Goal: Task Accomplishment & Management: Complete application form

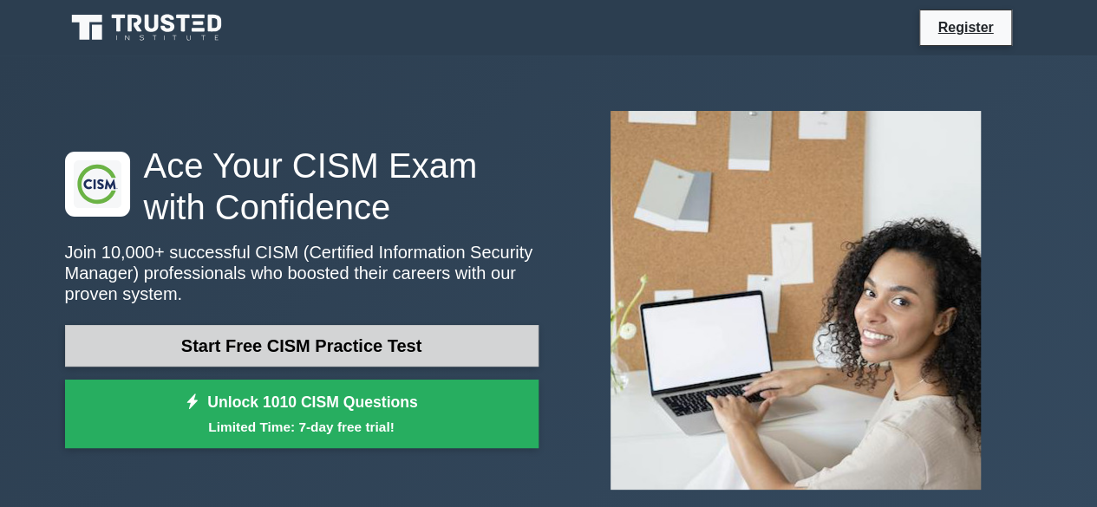
click at [337, 346] on link "Start Free CISM Practice Test" at bounding box center [301, 346] width 473 height 42
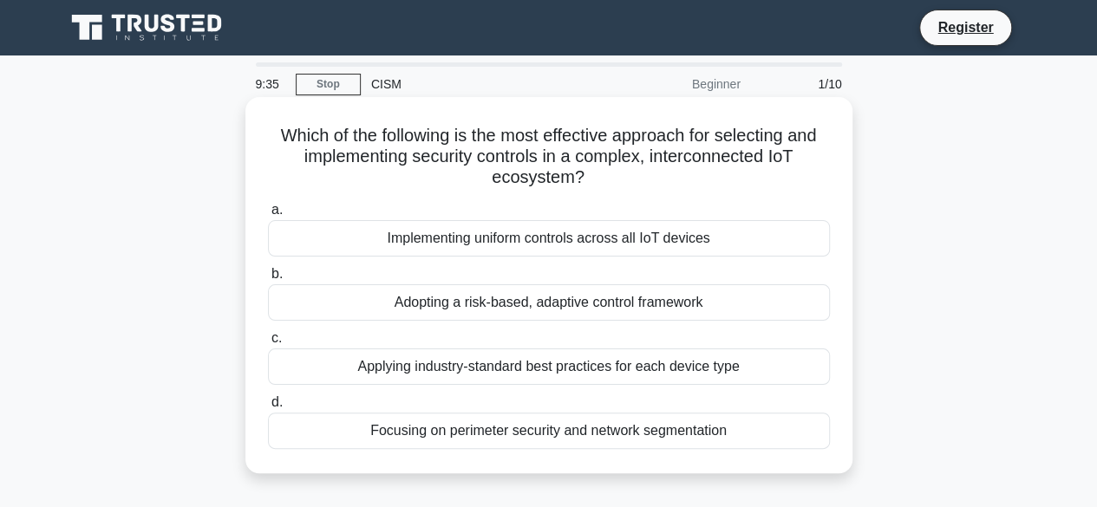
click at [524, 307] on div "Adopting a risk-based, adaptive control framework" at bounding box center [549, 302] width 562 height 36
click at [268, 280] on input "b. Adopting a risk-based, adaptive control framework" at bounding box center [268, 274] width 0 height 11
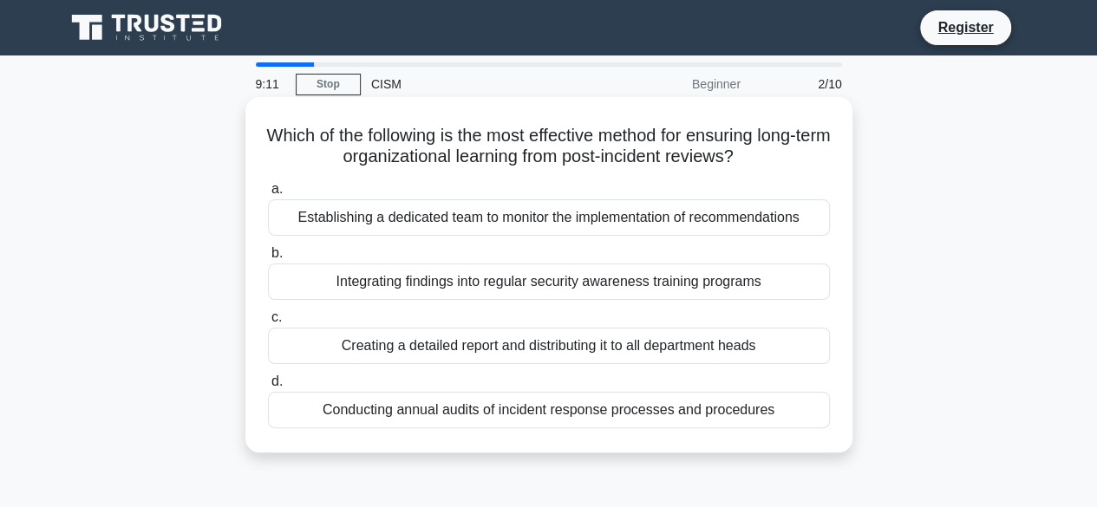
click at [603, 285] on div "Integrating findings into regular security awareness training programs" at bounding box center [549, 282] width 562 height 36
click at [268, 259] on input "b. Integrating findings into regular security awareness training programs" at bounding box center [268, 253] width 0 height 11
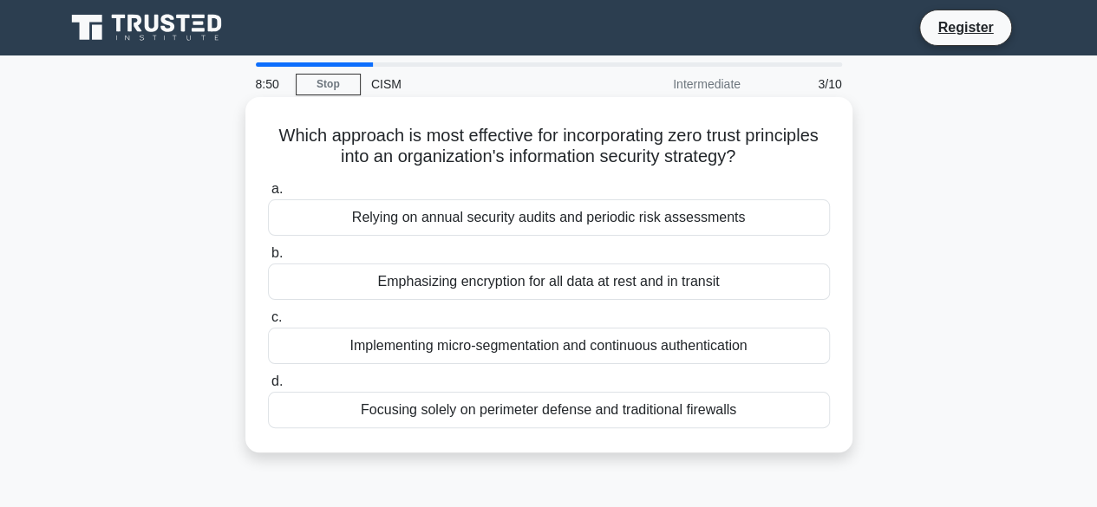
click at [498, 220] on div "Relying on annual security audits and periodic risk assessments" at bounding box center [549, 217] width 562 height 36
click at [268, 195] on input "a. Relying on annual security audits and periodic risk assessments" at bounding box center [268, 189] width 0 height 11
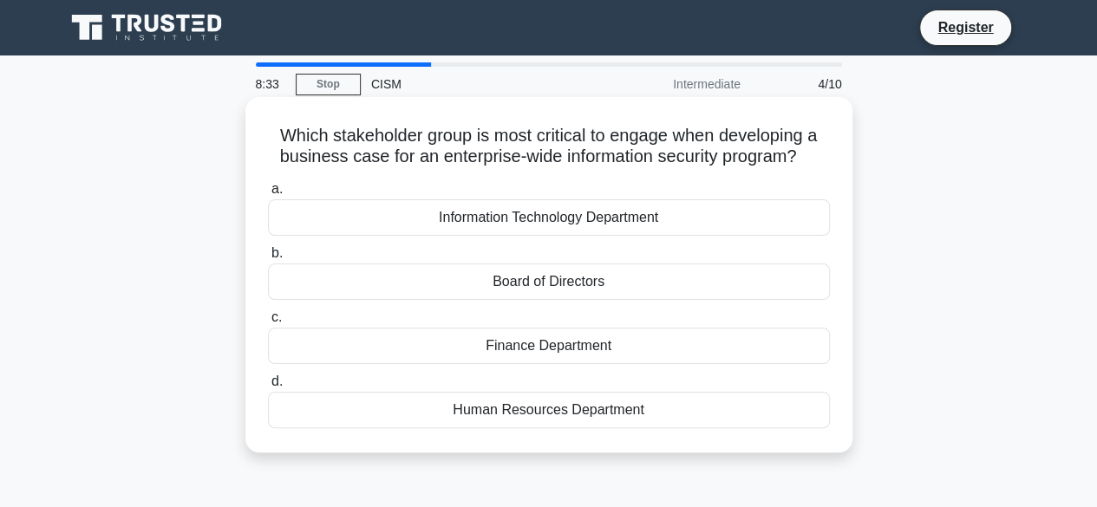
click at [532, 282] on div "Board of Directors" at bounding box center [549, 282] width 562 height 36
click at [268, 259] on input "b. Board of Directors" at bounding box center [268, 253] width 0 height 11
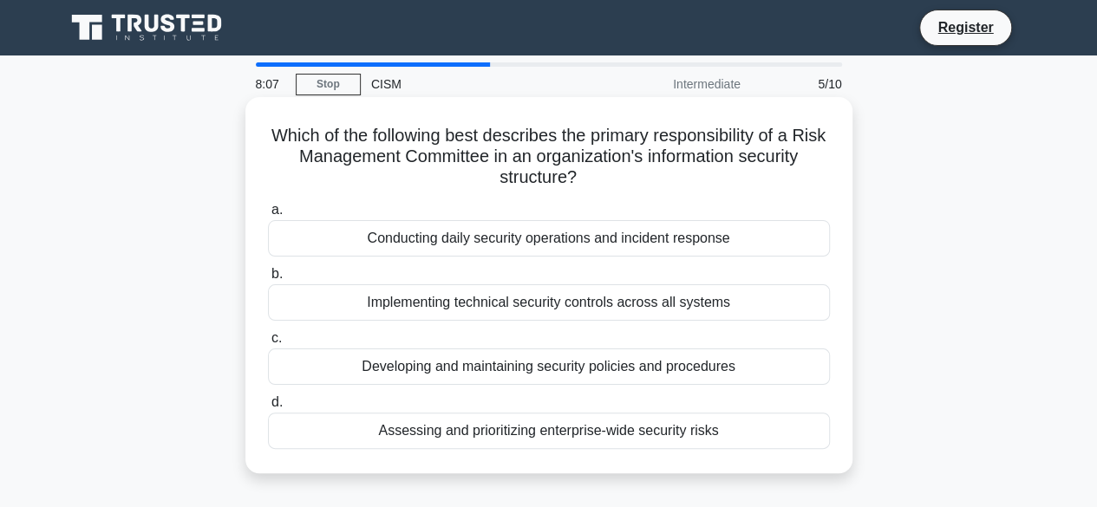
click at [574, 434] on div "Assessing and prioritizing enterprise-wide security risks" at bounding box center [549, 431] width 562 height 36
click at [268, 408] on input "d. Assessing and prioritizing enterprise-wide security risks" at bounding box center [268, 402] width 0 height 11
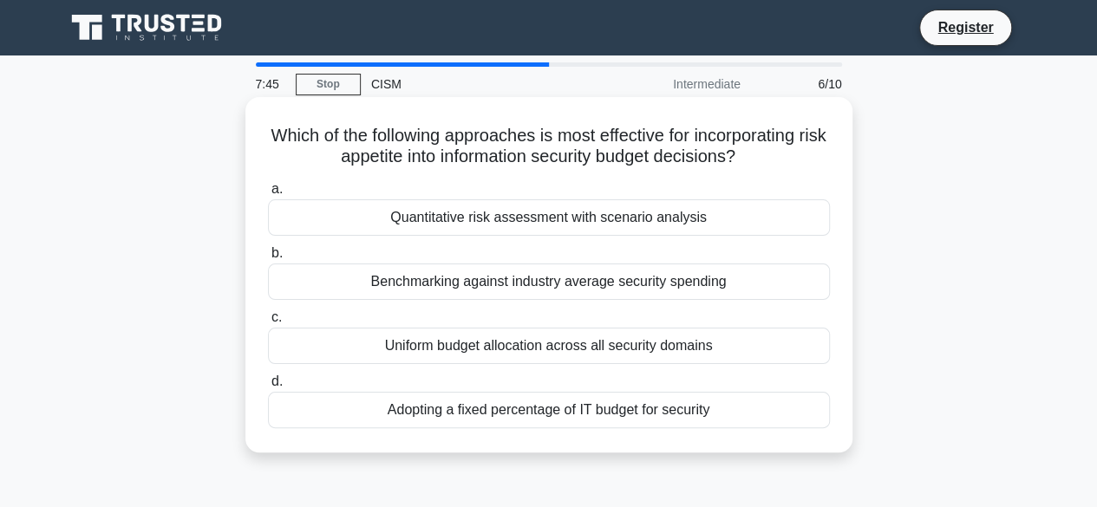
click at [582, 226] on div "Quantitative risk assessment with scenario analysis" at bounding box center [549, 217] width 562 height 36
click at [268, 195] on input "a. Quantitative risk assessment with scenario analysis" at bounding box center [268, 189] width 0 height 11
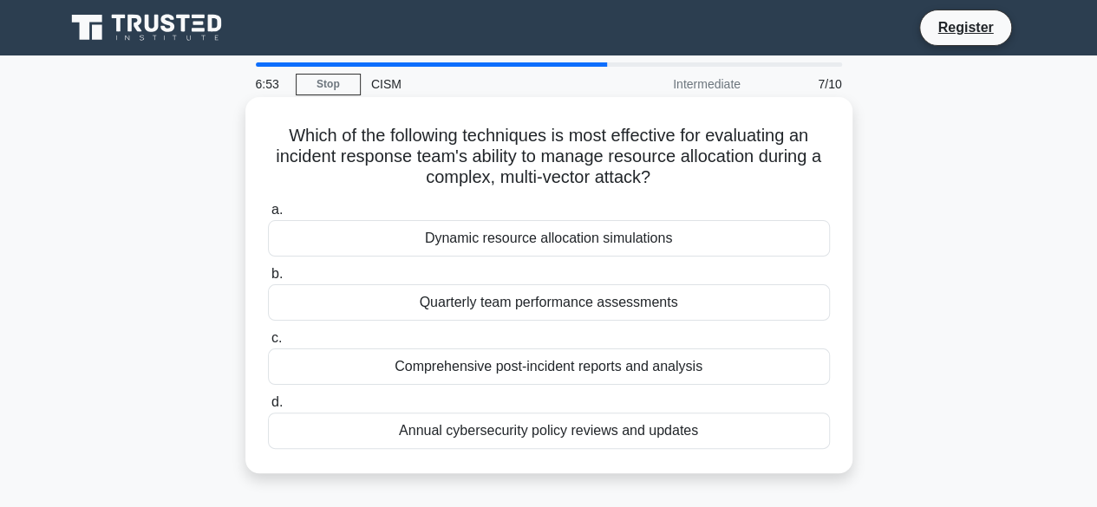
click at [624, 368] on div "Comprehensive post-incident reports and analysis" at bounding box center [549, 366] width 562 height 36
click at [268, 344] on input "c. Comprehensive post-incident reports and analysis" at bounding box center [268, 338] width 0 height 11
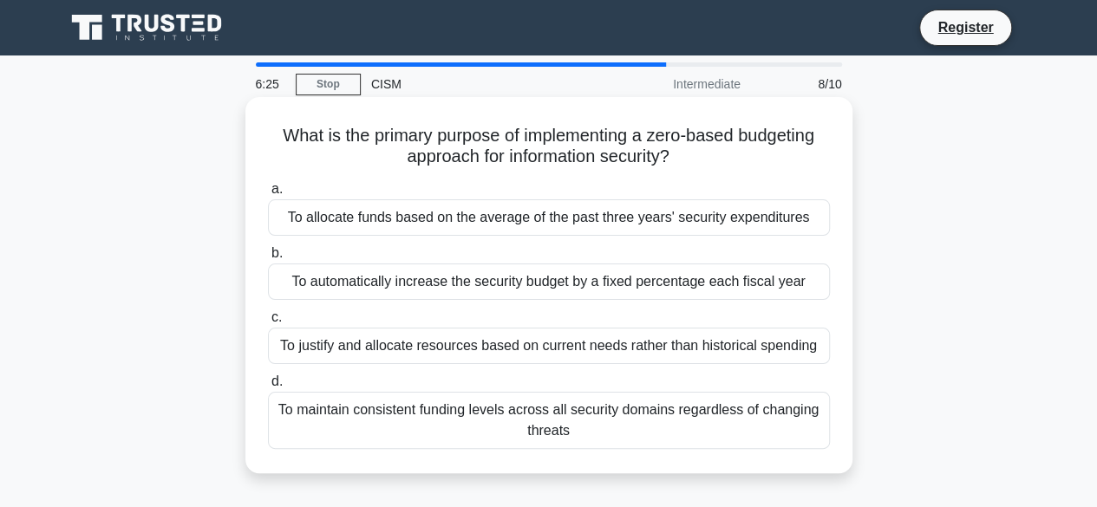
click at [567, 353] on div "To justify and allocate resources based on current needs rather than historical…" at bounding box center [549, 346] width 562 height 36
click at [268, 323] on input "c. To justify and allocate resources based on current needs rather than histori…" at bounding box center [268, 317] width 0 height 11
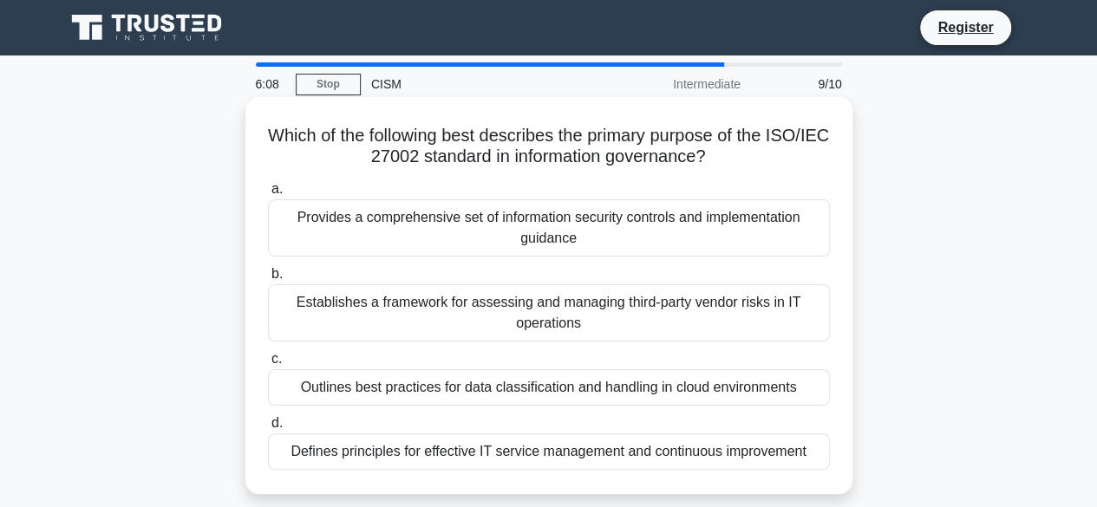
click at [609, 240] on div "Provides a comprehensive set of information security controls and implementatio…" at bounding box center [549, 227] width 562 height 57
click at [268, 195] on input "a. Provides a comprehensive set of information security controls and implementa…" at bounding box center [268, 189] width 0 height 11
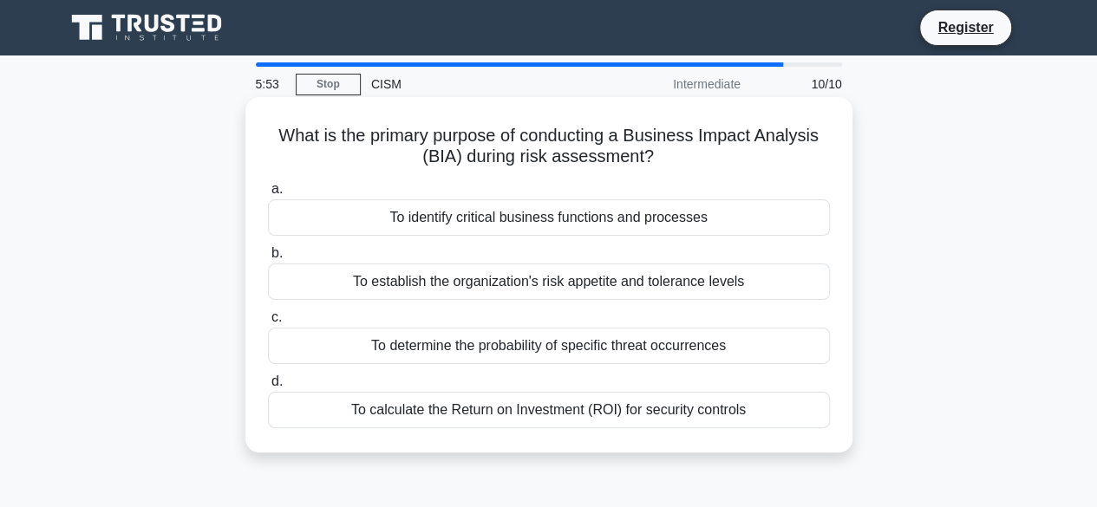
click at [573, 225] on div "To identify critical business functions and processes" at bounding box center [549, 217] width 562 height 36
click at [268, 195] on input "a. To identify critical business functions and processes" at bounding box center [268, 189] width 0 height 11
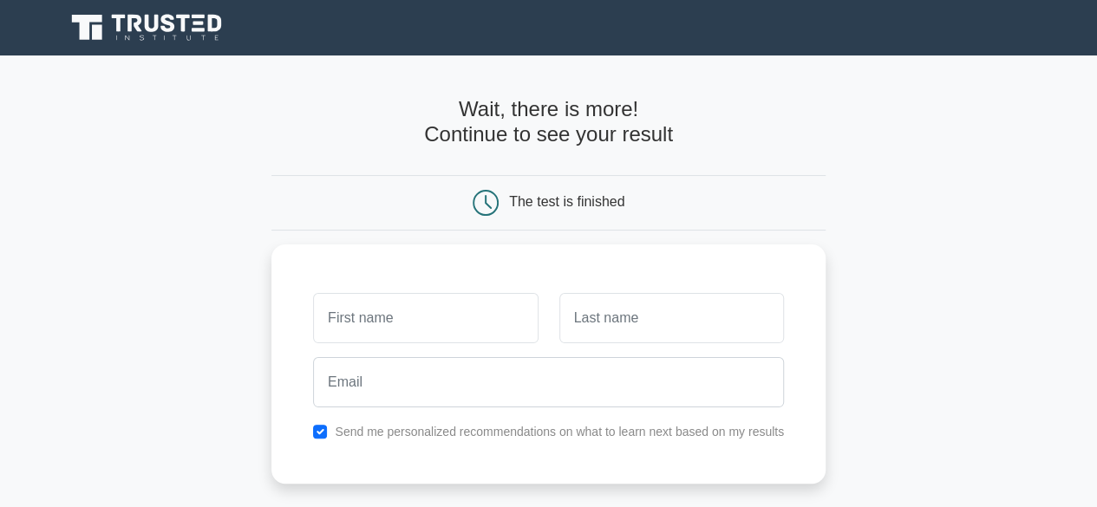
click at [573, 225] on div "The test is finished" at bounding box center [548, 202] width 554 height 55
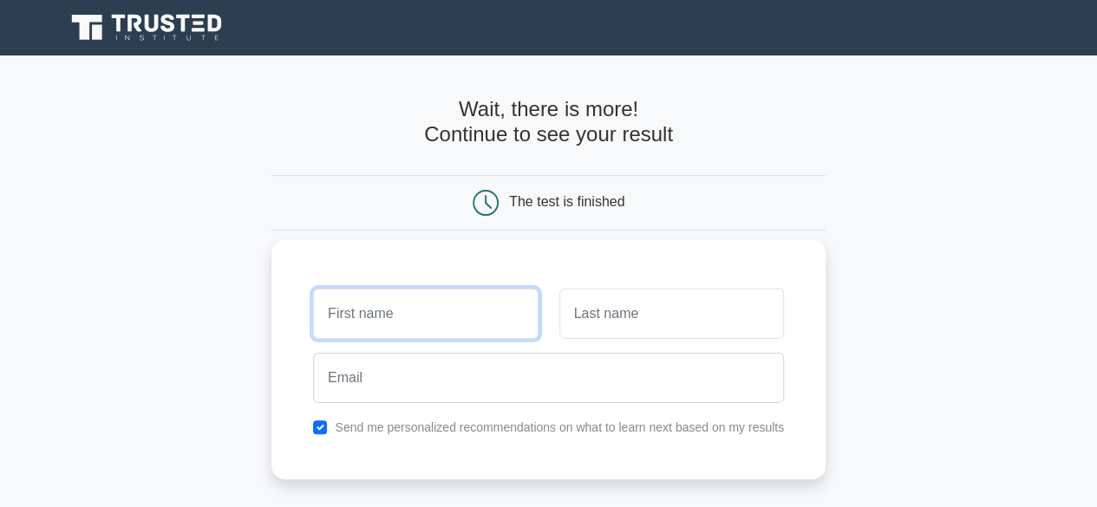
click at [410, 316] on input "text" at bounding box center [425, 314] width 225 height 50
type input "S"
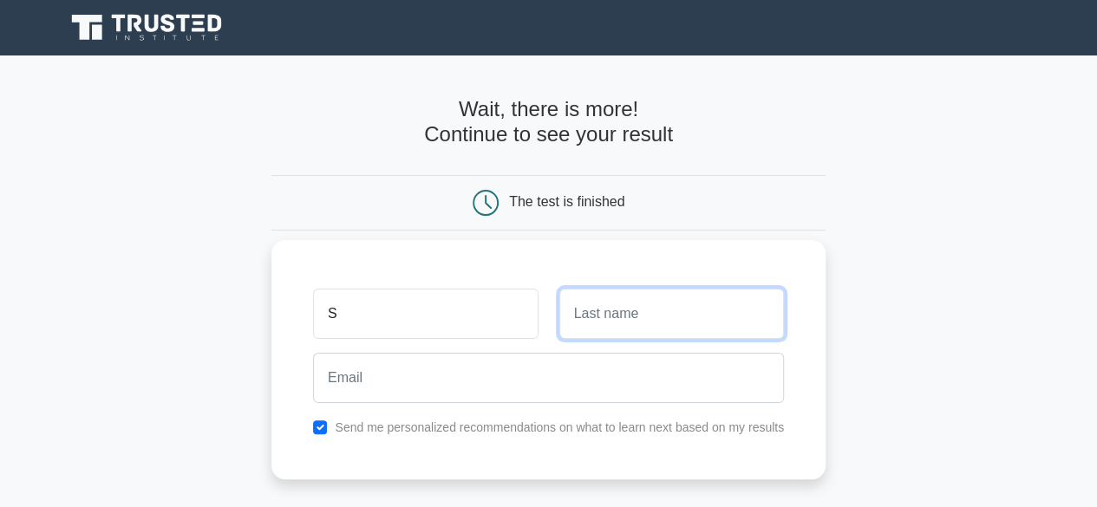
click at [610, 324] on input "text" at bounding box center [671, 314] width 225 height 50
type input "u"
type input "Upendra"
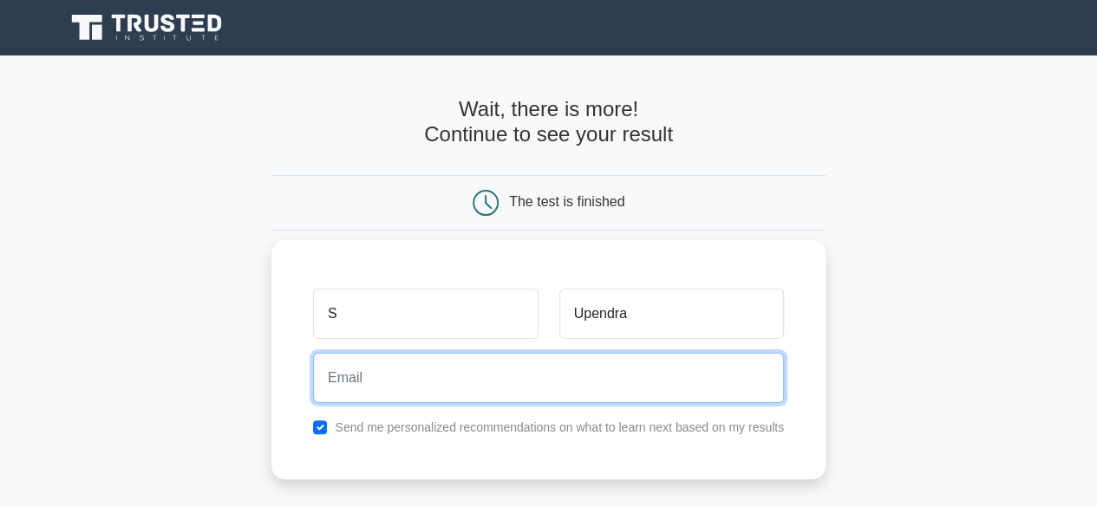
click at [494, 374] on input "email" at bounding box center [548, 378] width 471 height 50
click at [440, 370] on input "email" at bounding box center [548, 378] width 471 height 50
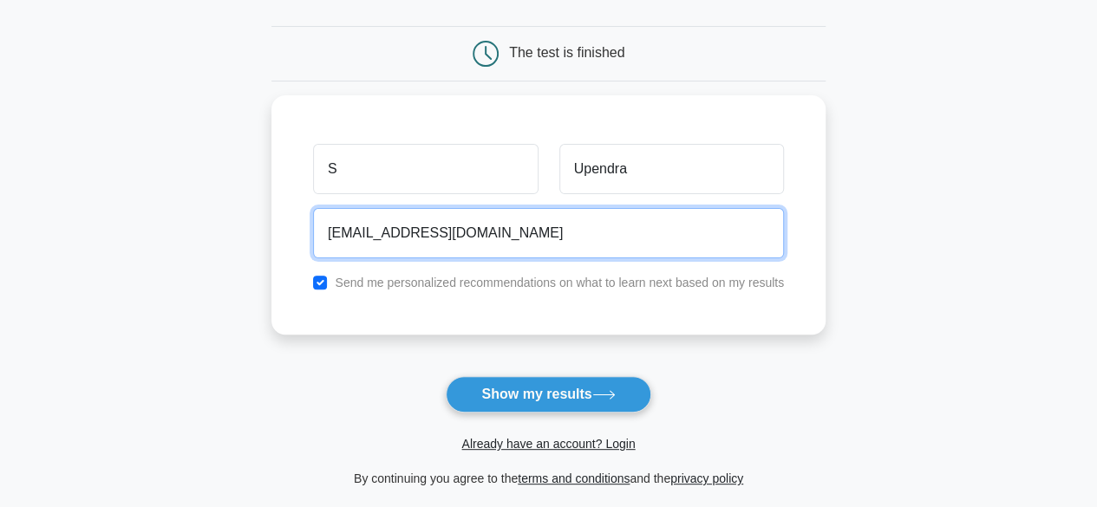
scroll to position [154, 0]
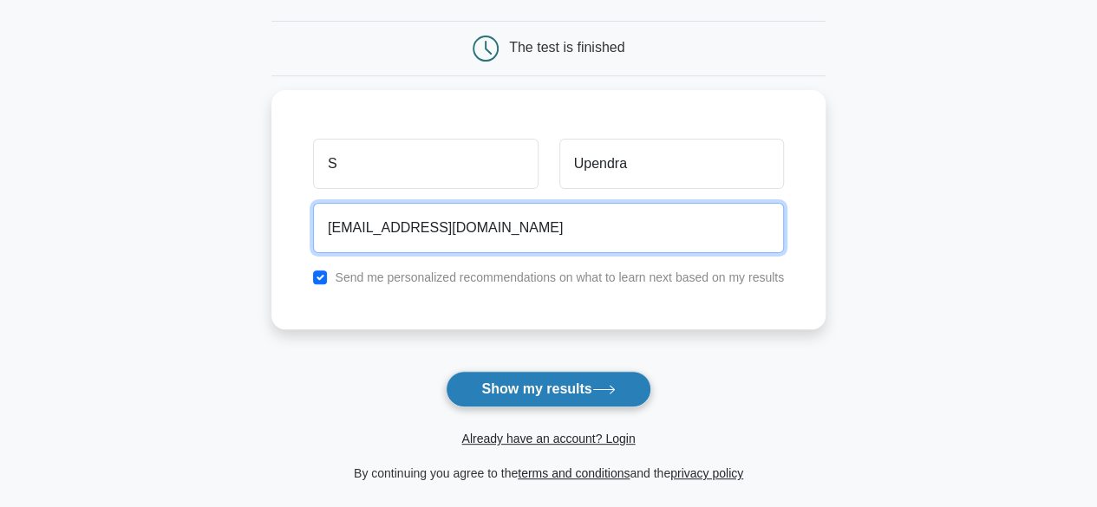
type input "[EMAIL_ADDRESS][DOMAIN_NAME]"
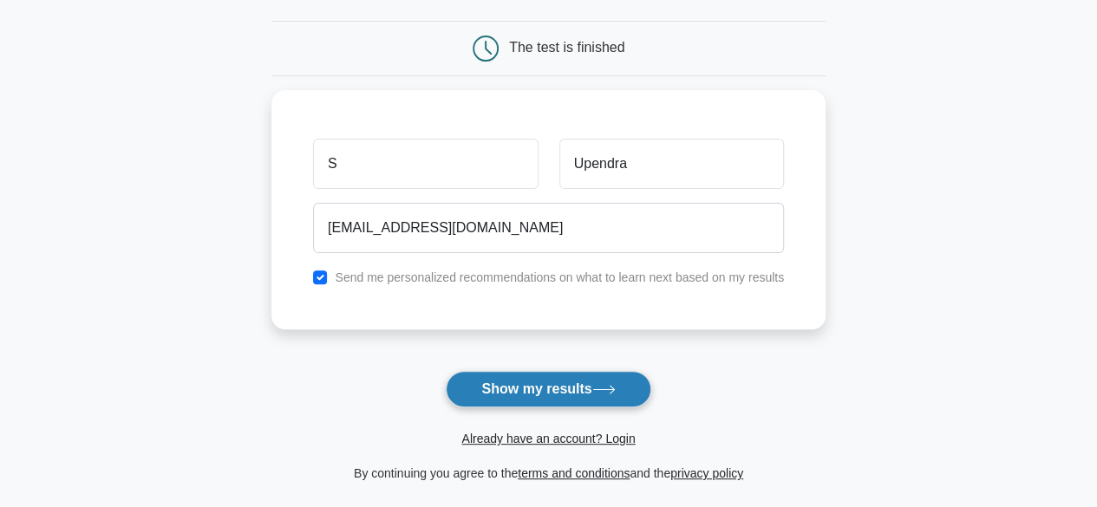
click at [584, 384] on button "Show my results" at bounding box center [548, 389] width 205 height 36
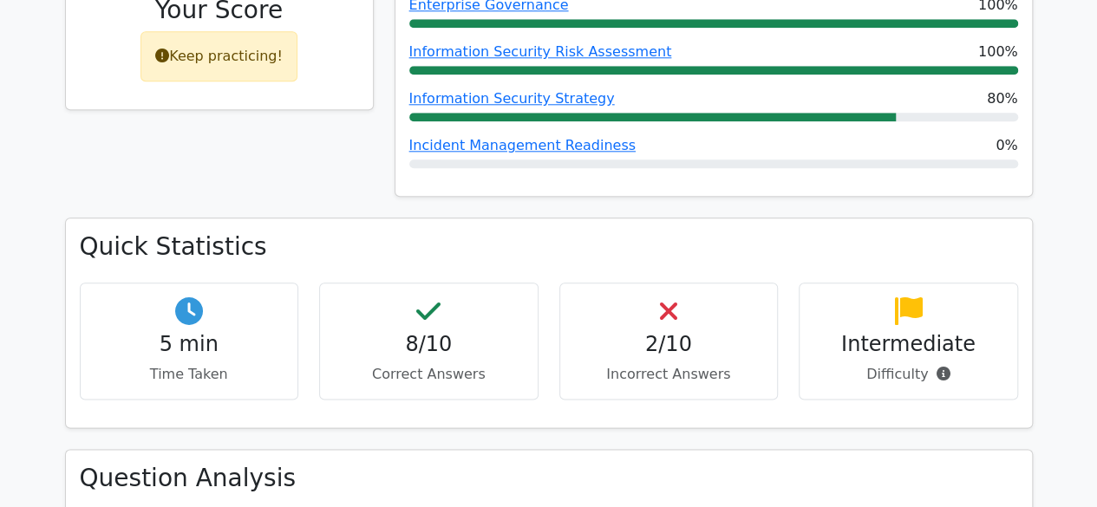
scroll to position [941, 0]
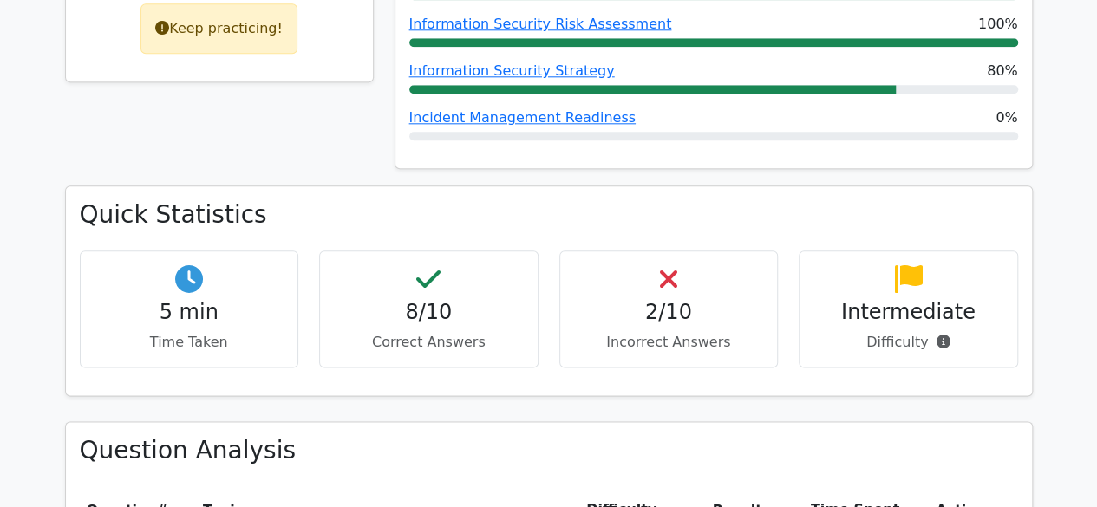
click at [657, 300] on h4 "2/10" at bounding box center [669, 312] width 190 height 25
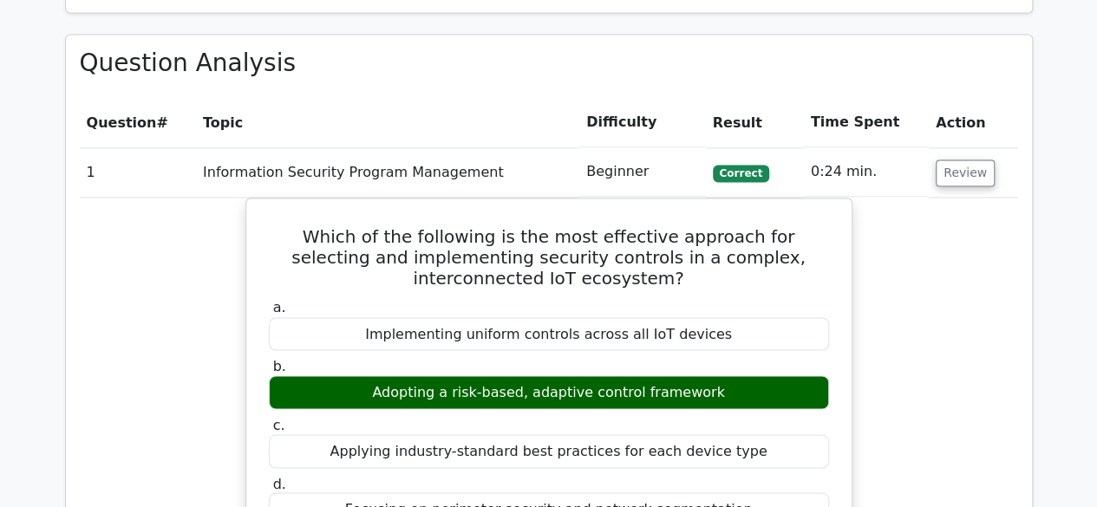
scroll to position [1319, 0]
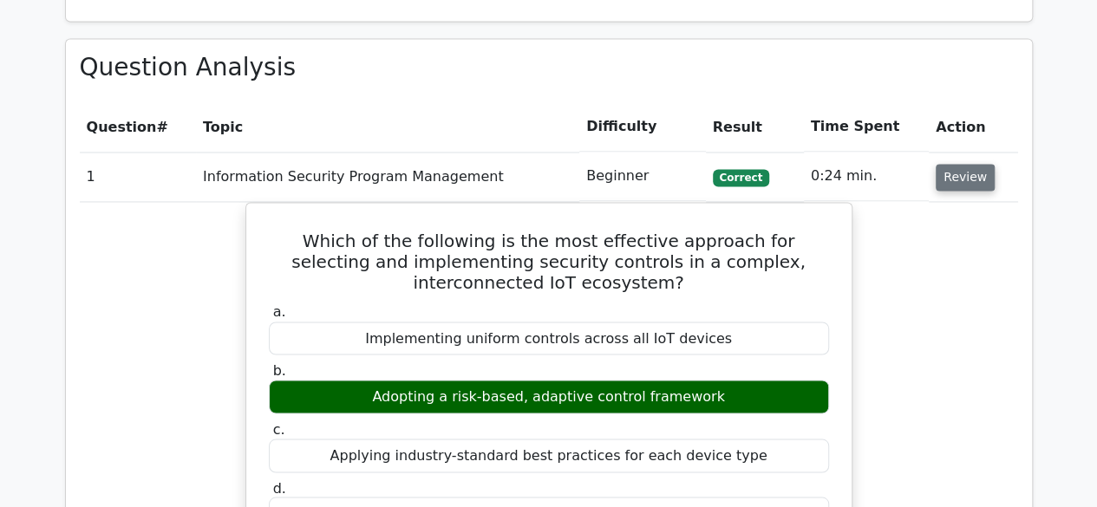
click at [961, 164] on button "Review" at bounding box center [964, 177] width 59 height 27
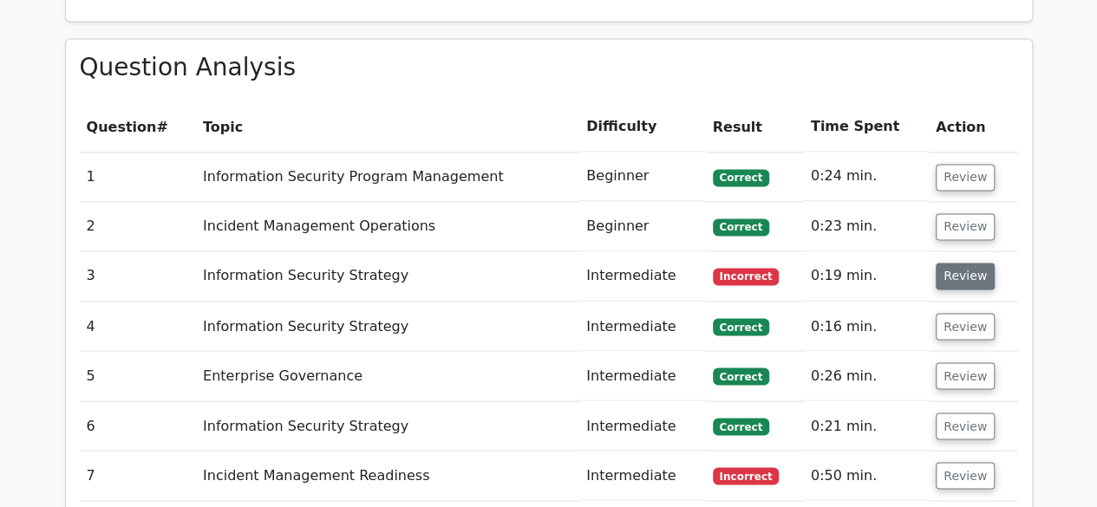
click at [964, 263] on button "Review" at bounding box center [964, 276] width 59 height 27
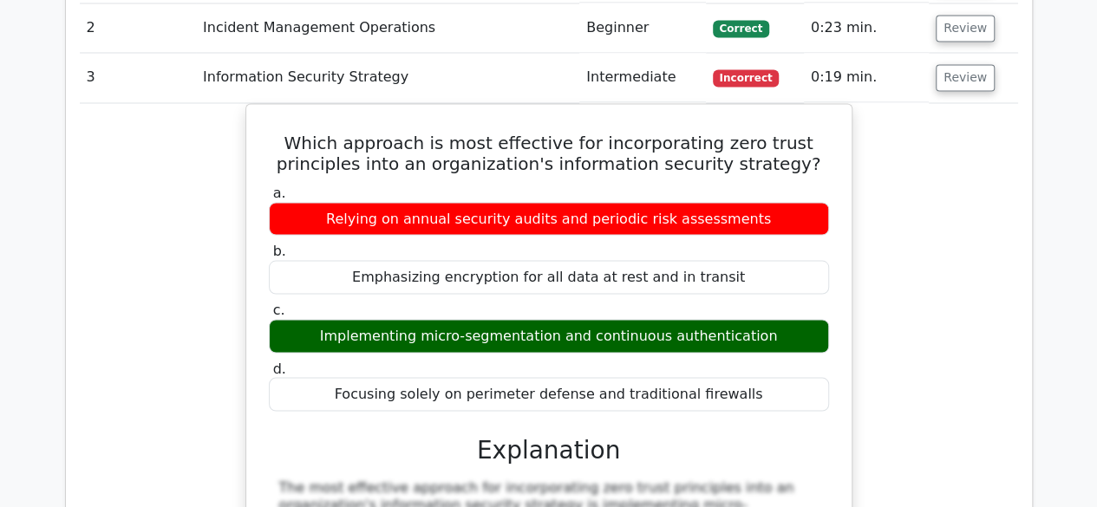
scroll to position [1513, 0]
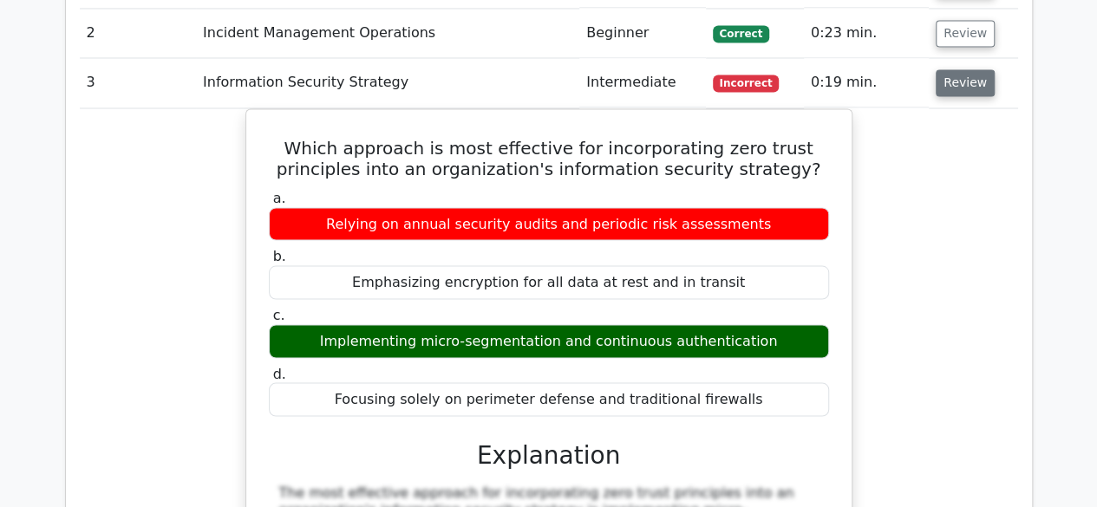
click at [946, 69] on button "Review" at bounding box center [964, 82] width 59 height 27
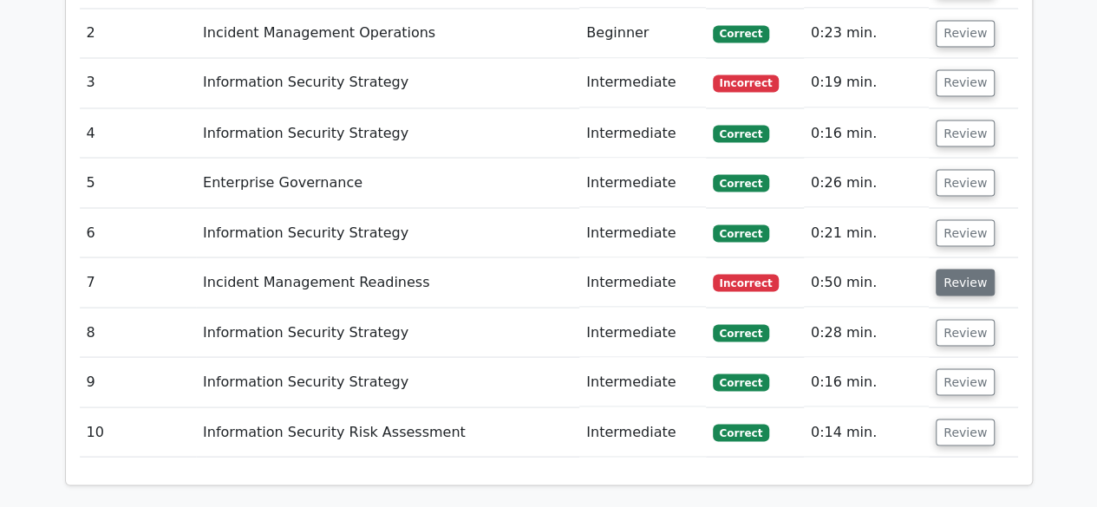
click at [970, 269] on button "Review" at bounding box center [964, 282] width 59 height 27
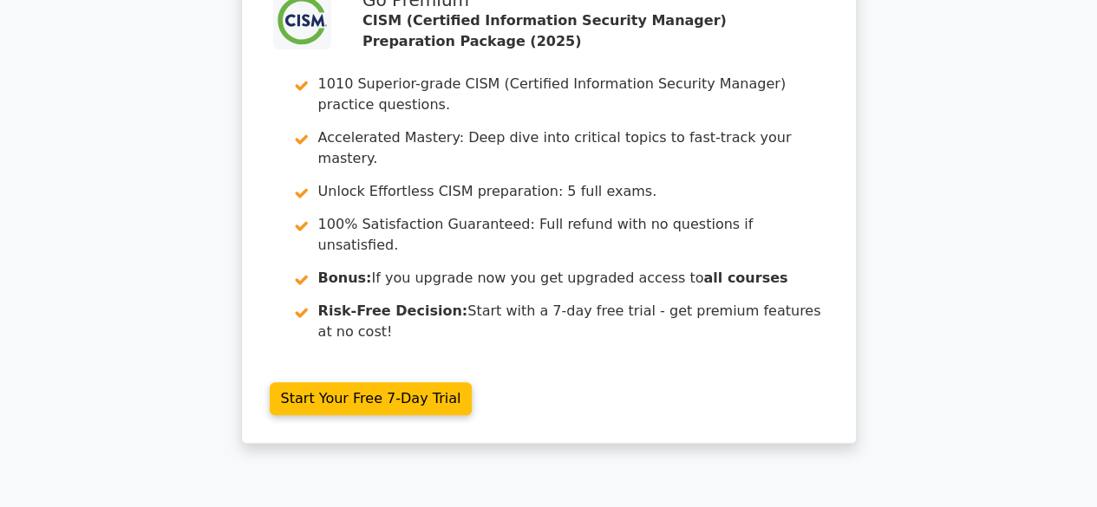
scroll to position [0, 0]
